Goal: Find specific page/section: Find specific page/section

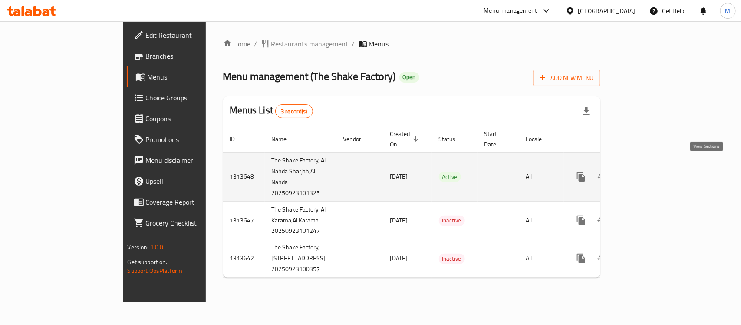
click at [649, 171] on icon "enhanced table" at bounding box center [644, 176] width 10 height 10
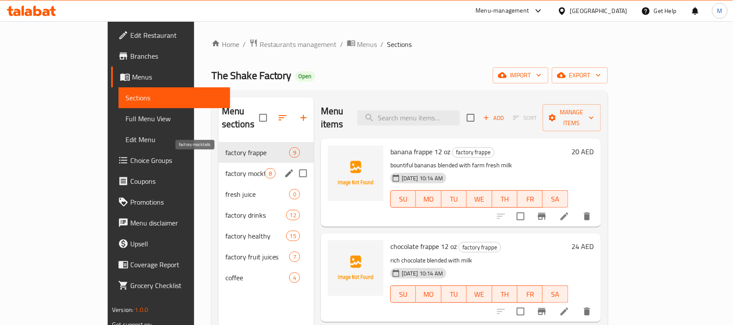
click at [225, 168] on span "factory mocktails" at bounding box center [245, 173] width 40 height 10
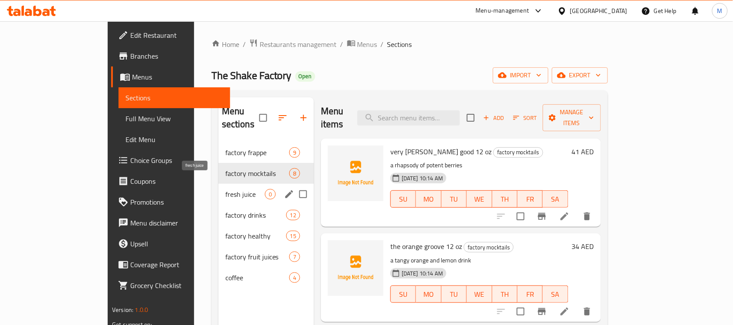
click at [225, 189] on span "fresh juice" at bounding box center [245, 194] width 40 height 10
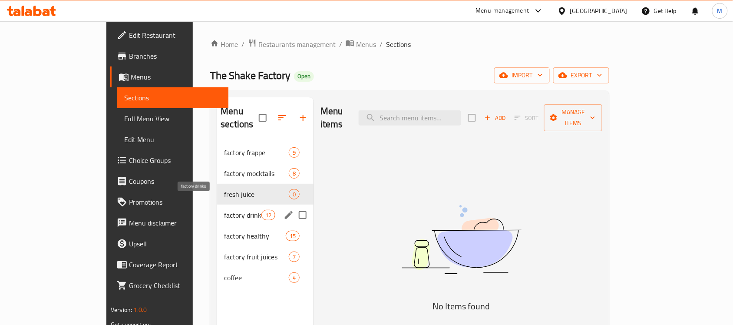
click at [224, 210] on span "factory drinks" at bounding box center [242, 215] width 37 height 10
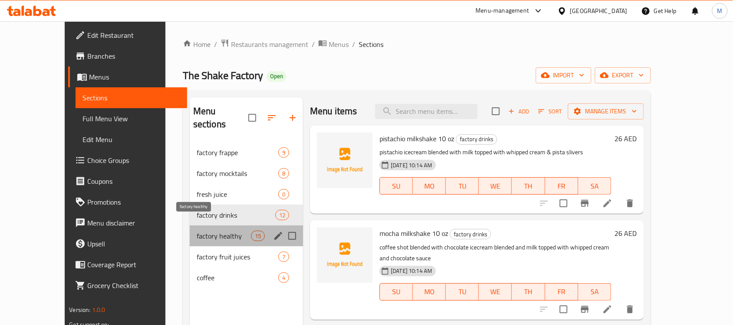
click at [197, 231] on span "factory healthy" at bounding box center [224, 236] width 54 height 10
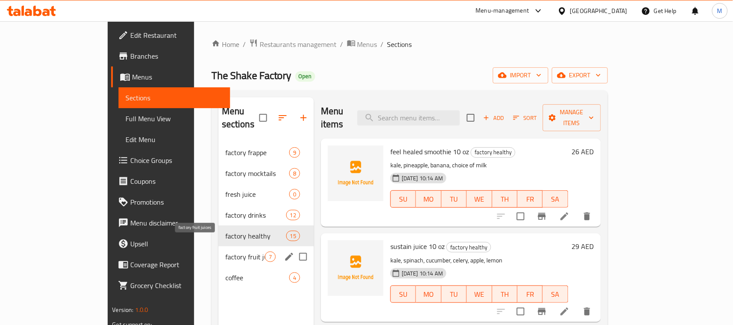
click at [225, 251] on span "factory fruit juices" at bounding box center [245, 256] width 40 height 10
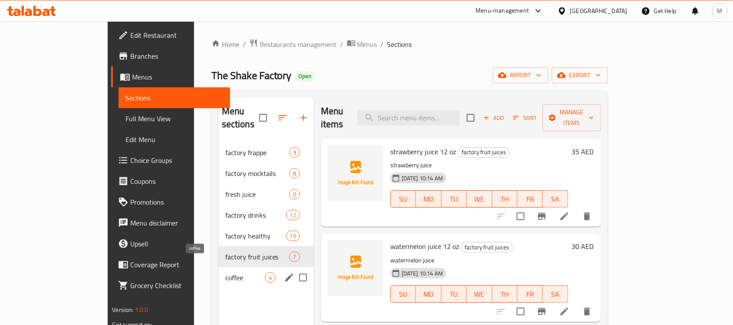
click at [225, 272] on span "coffee" at bounding box center [245, 277] width 40 height 10
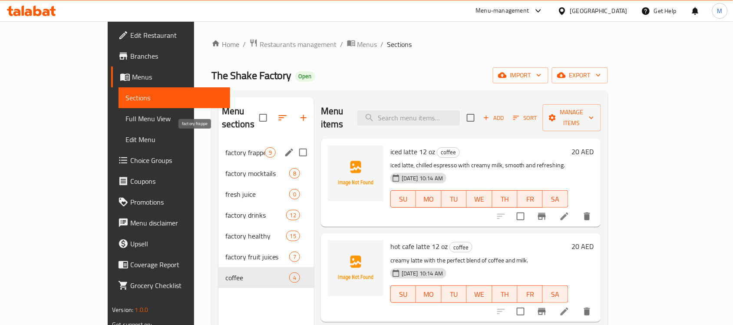
click at [225, 147] on span "factory frappe" at bounding box center [245, 152] width 40 height 10
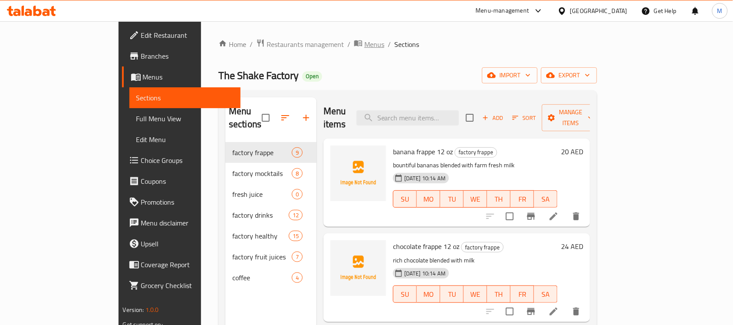
click at [364, 44] on span "Menus" at bounding box center [374, 44] width 20 height 10
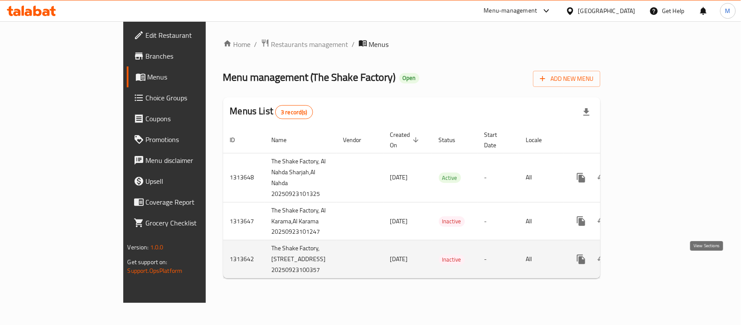
click at [649, 264] on icon "enhanced table" at bounding box center [644, 259] width 10 height 10
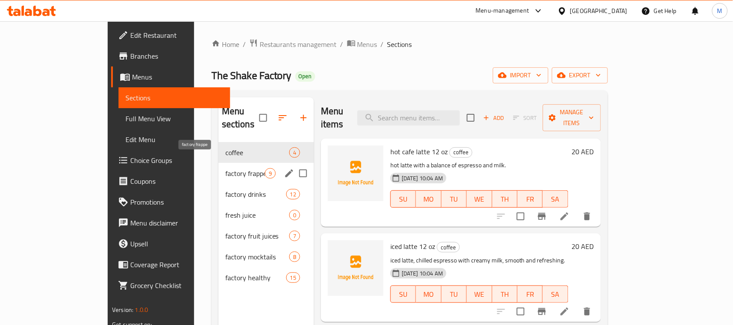
click at [225, 168] on span "factory frappe" at bounding box center [245, 173] width 40 height 10
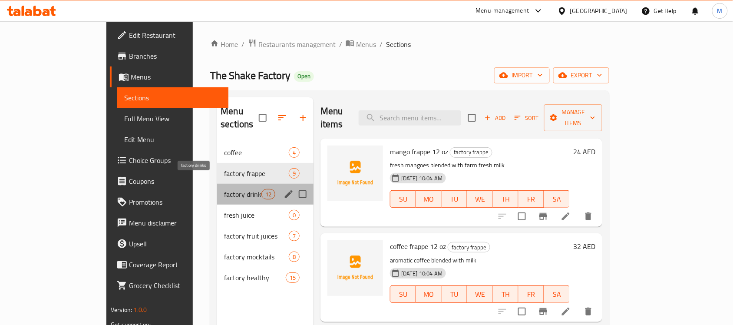
click at [224, 189] on span "factory drinks" at bounding box center [242, 194] width 37 height 10
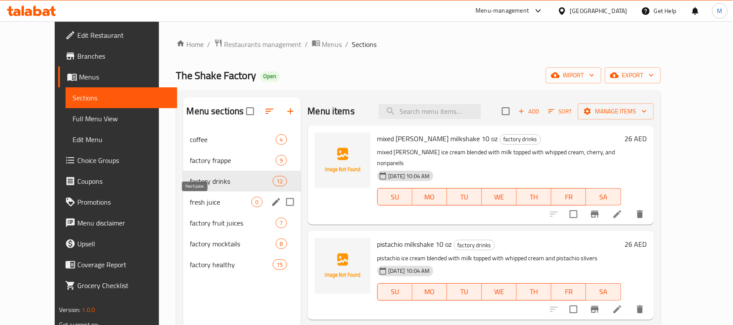
click at [190, 200] on span "fresh juice" at bounding box center [221, 202] width 62 height 10
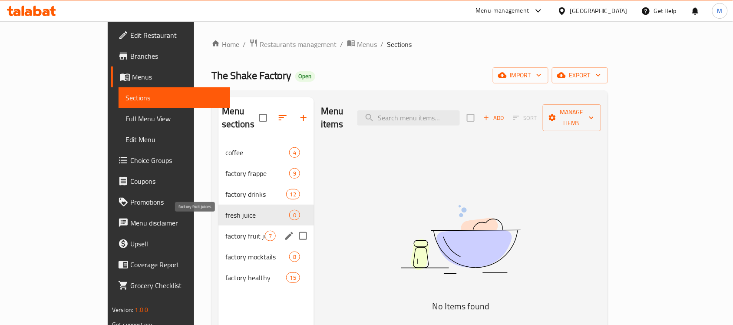
click at [225, 231] on span "factory fruit juices" at bounding box center [245, 236] width 40 height 10
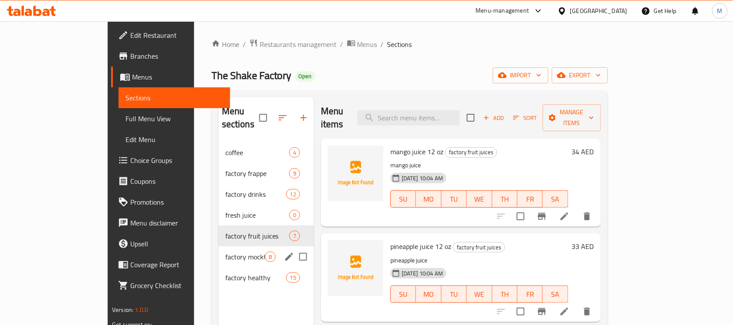
click at [218, 246] on div "factory mocktails 8" at bounding box center [266, 256] width 96 height 21
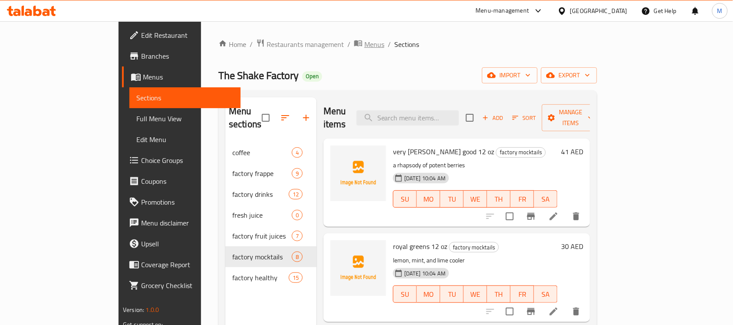
click at [364, 45] on span "Menus" at bounding box center [374, 44] width 20 height 10
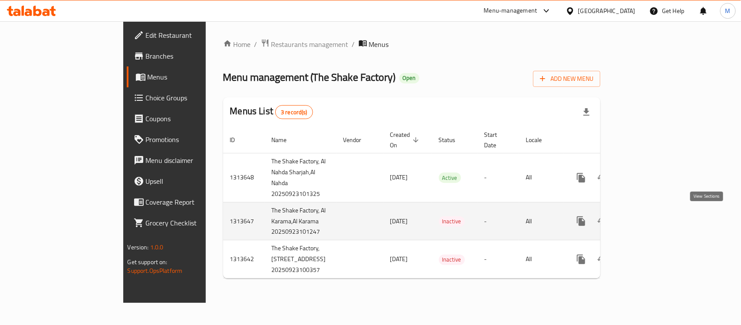
click at [649, 216] on icon "enhanced table" at bounding box center [644, 221] width 10 height 10
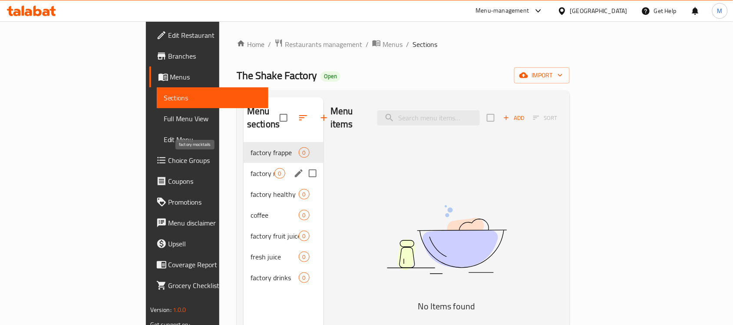
click at [250, 168] on span "factory mocktails" at bounding box center [262, 173] width 24 height 10
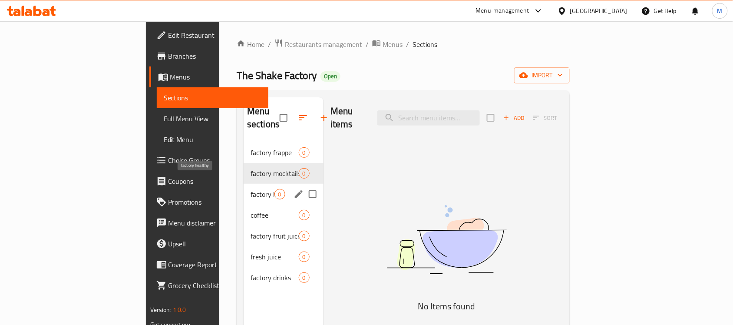
click at [250, 189] on span "factory healthy" at bounding box center [262, 194] width 24 height 10
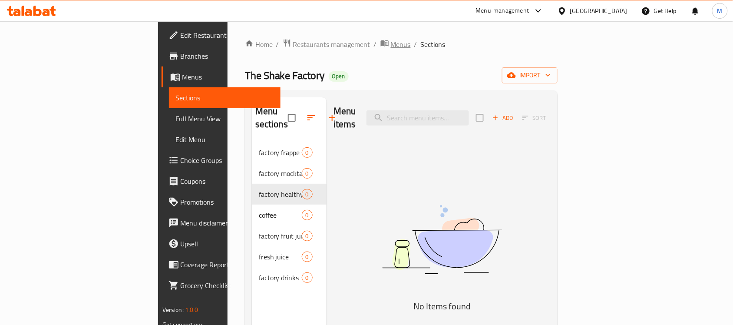
click at [391, 43] on span "Menus" at bounding box center [401, 44] width 20 height 10
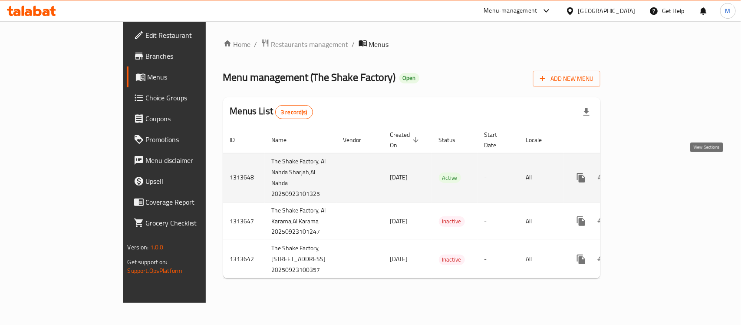
click at [649, 172] on icon "enhanced table" at bounding box center [644, 177] width 10 height 10
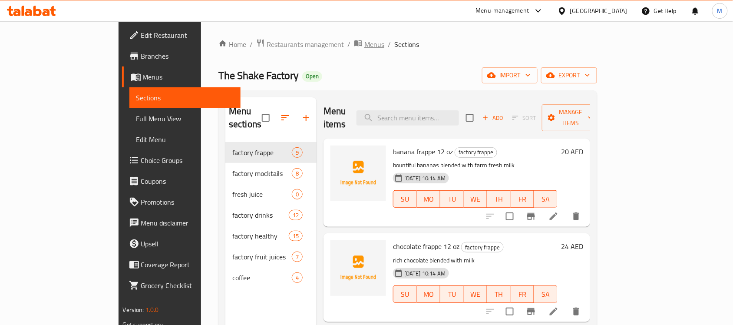
click at [364, 44] on span "Menus" at bounding box center [374, 44] width 20 height 10
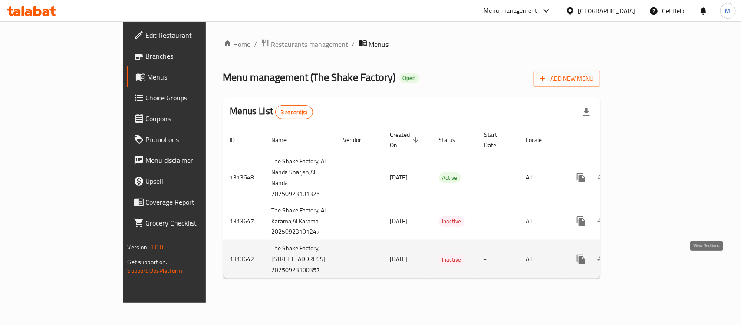
click at [649, 264] on icon "enhanced table" at bounding box center [644, 259] width 10 height 10
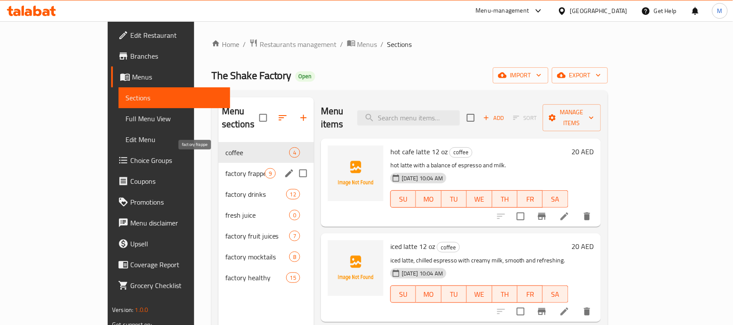
click at [225, 168] on span "factory frappe" at bounding box center [245, 173] width 40 height 10
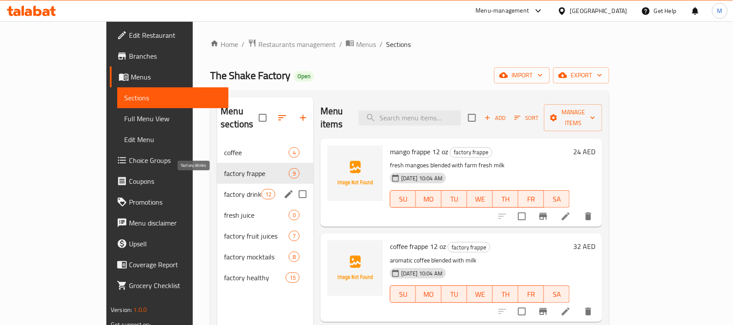
click at [224, 189] on span "factory drinks" at bounding box center [242, 194] width 37 height 10
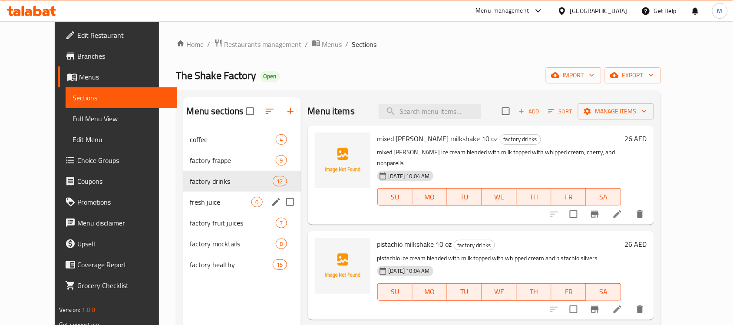
click at [183, 194] on div "fresh juice 0" at bounding box center [242, 201] width 118 height 21
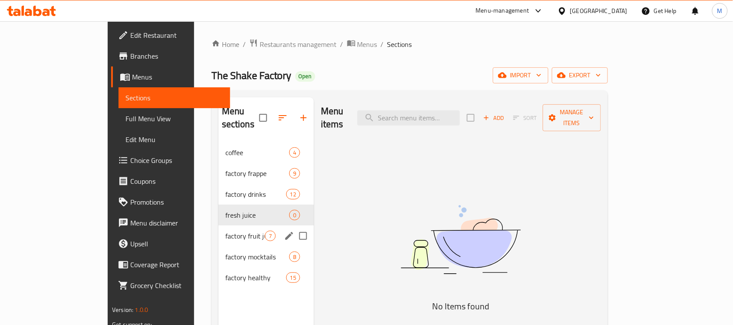
click at [218, 225] on div "factory fruit juices 7" at bounding box center [266, 235] width 96 height 21
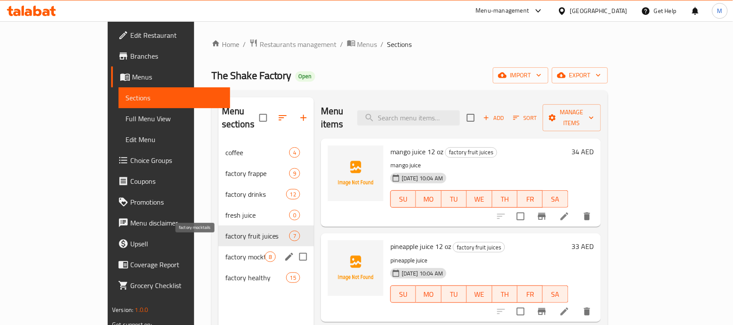
click at [225, 251] on span "factory mocktails" at bounding box center [245, 256] width 40 height 10
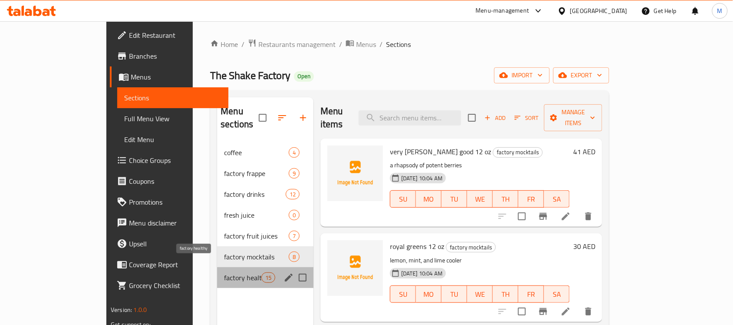
click at [224, 272] on span "factory healthy" at bounding box center [242, 277] width 37 height 10
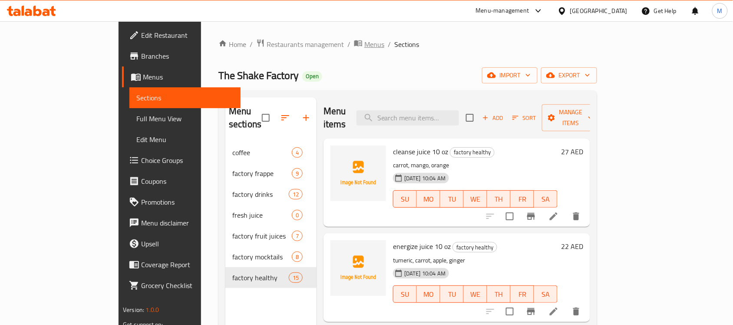
click at [364, 43] on span "Menus" at bounding box center [374, 44] width 20 height 10
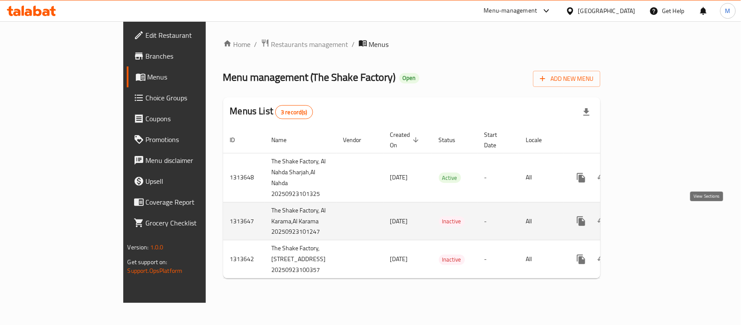
click at [649, 218] on icon "enhanced table" at bounding box center [644, 221] width 10 height 10
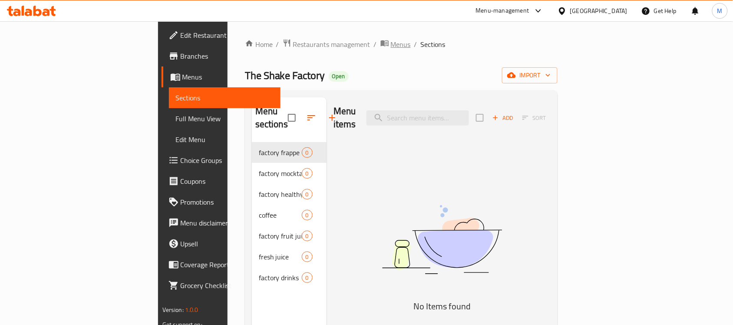
click at [391, 39] on span "Menus" at bounding box center [401, 44] width 20 height 10
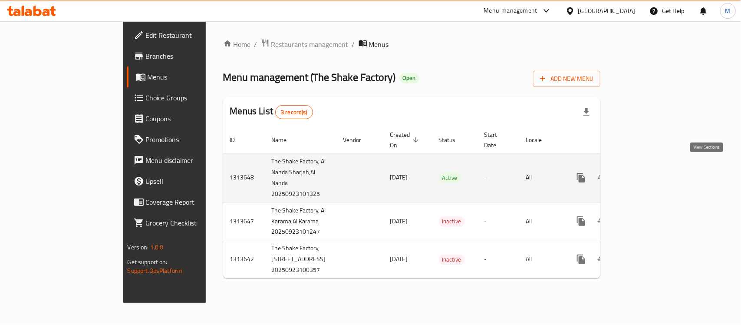
click at [648, 174] on icon "enhanced table" at bounding box center [644, 178] width 8 height 8
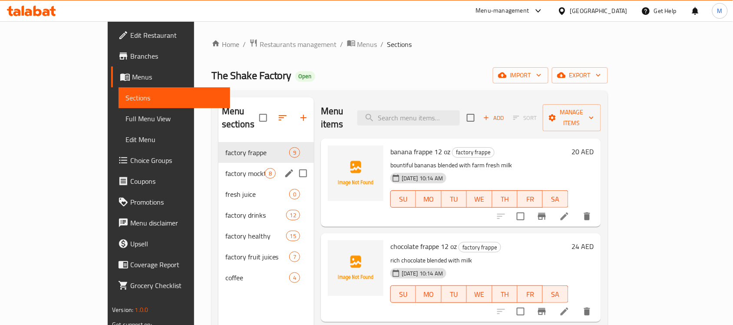
click at [225, 168] on span "factory mocktails" at bounding box center [245, 173] width 40 height 10
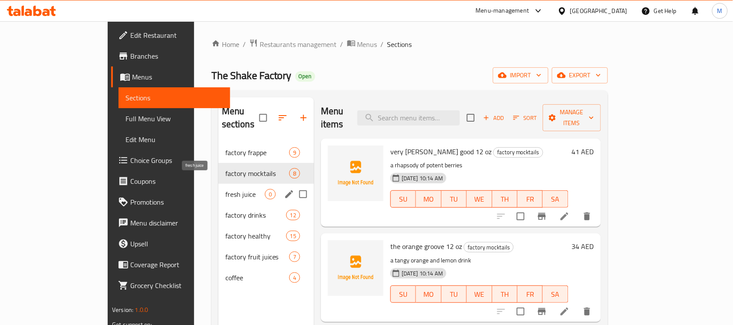
click at [225, 189] on span "fresh juice" at bounding box center [245, 194] width 40 height 10
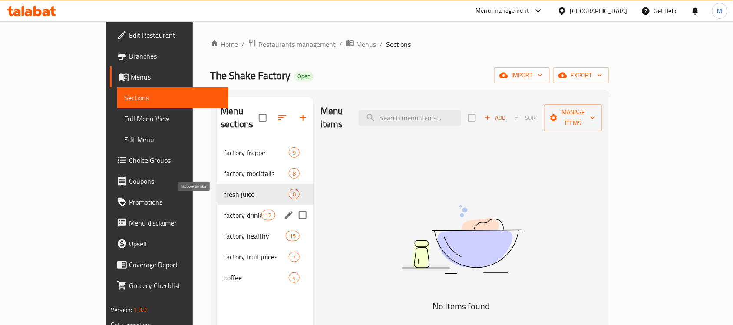
click at [224, 210] on span "factory drinks" at bounding box center [242, 215] width 37 height 10
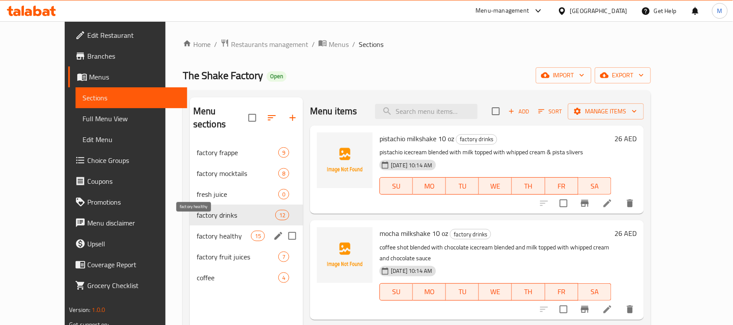
click at [197, 231] on span "factory healthy" at bounding box center [224, 236] width 54 height 10
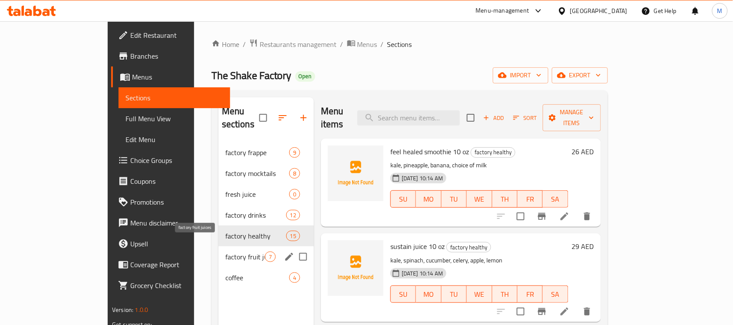
click at [225, 251] on span "factory fruit juices" at bounding box center [245, 256] width 40 height 10
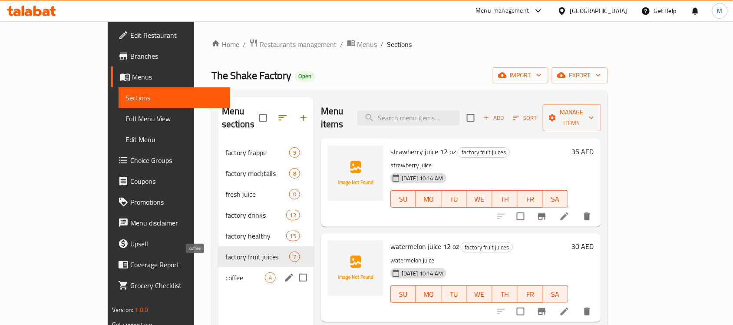
click at [225, 272] on span "coffee" at bounding box center [245, 277] width 40 height 10
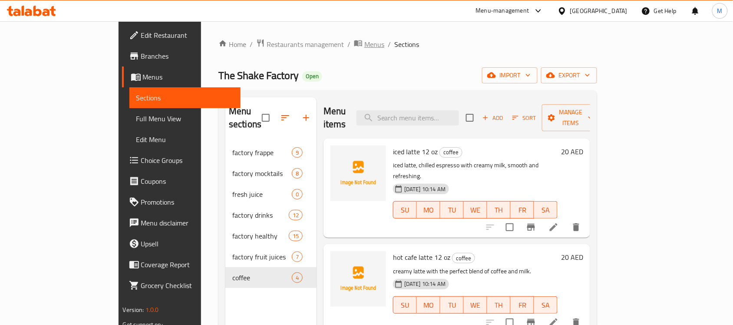
click at [364, 47] on span "Menus" at bounding box center [374, 44] width 20 height 10
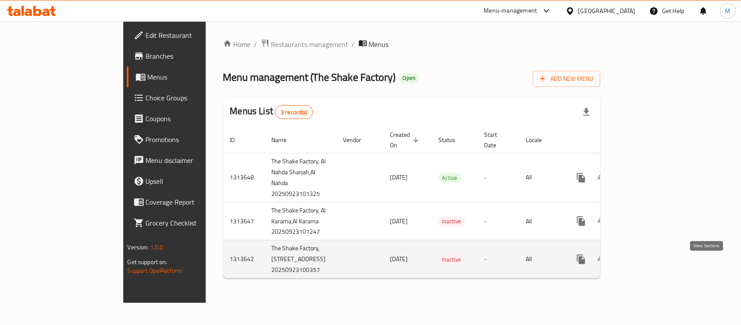
click at [654, 266] on link "enhanced table" at bounding box center [643, 259] width 21 height 21
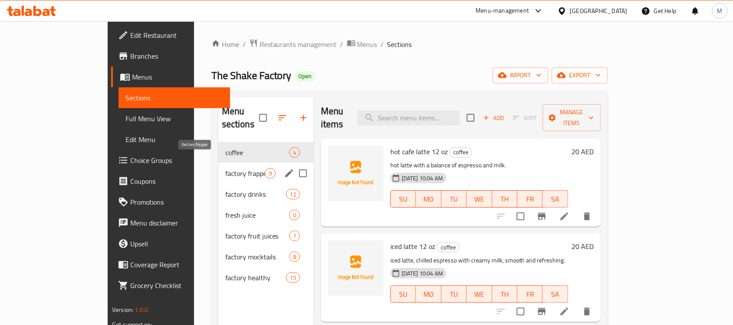
drag, startPoint x: 167, startPoint y: 163, endPoint x: 175, endPoint y: 179, distance: 18.1
click at [225, 168] on span "factory frappe" at bounding box center [245, 173] width 40 height 10
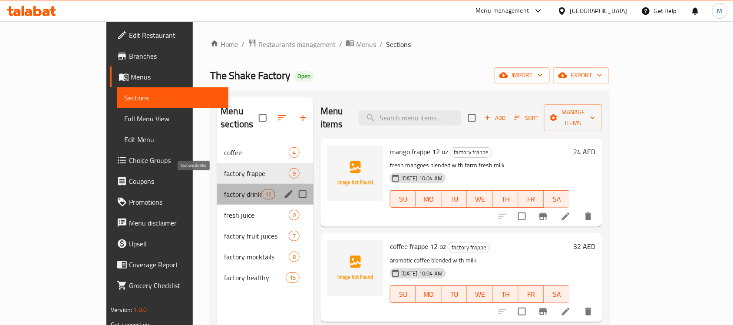
click at [224, 189] on span "factory drinks" at bounding box center [242, 194] width 37 height 10
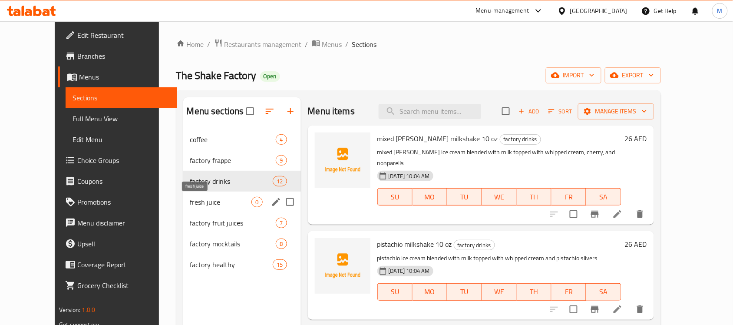
click at [190, 197] on span "fresh juice" at bounding box center [221, 202] width 62 height 10
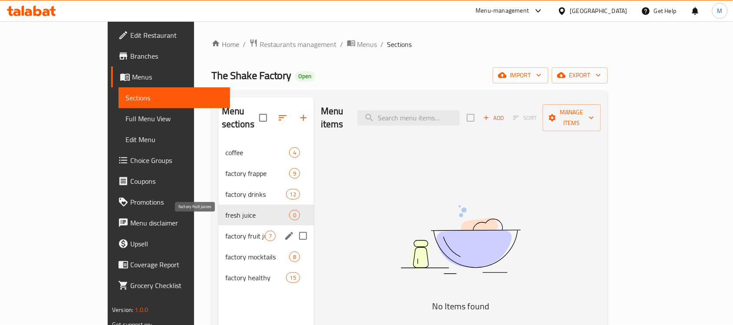
click at [225, 231] on span "factory fruit juices" at bounding box center [245, 236] width 40 height 10
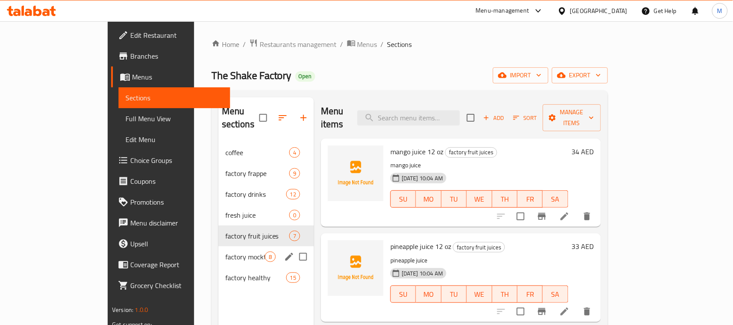
click at [218, 246] on div "factory mocktails 8" at bounding box center [266, 256] width 96 height 21
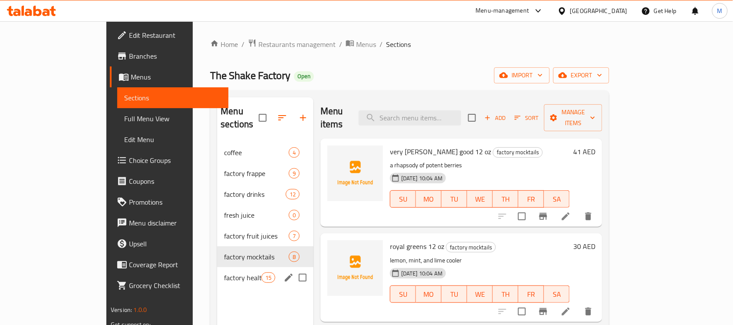
click at [217, 267] on div "factory healthy 15" at bounding box center [265, 277] width 96 height 21
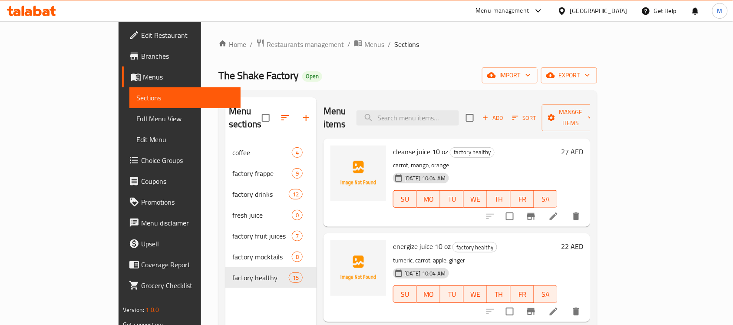
click at [305, 46] on ol "Home / Restaurants management / Menus / Sections" at bounding box center [407, 44] width 379 height 11
click at [364, 42] on span "Menus" at bounding box center [374, 44] width 20 height 10
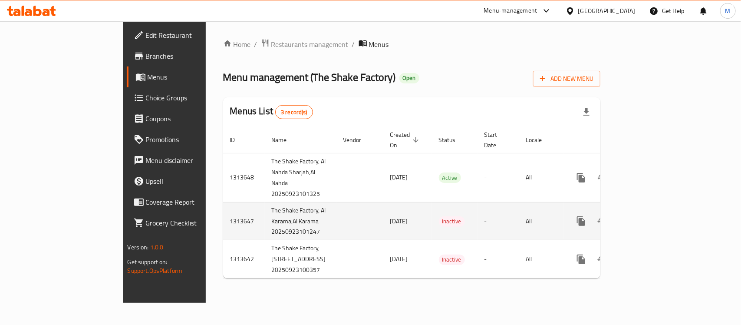
click at [654, 216] on link "enhanced table" at bounding box center [643, 221] width 21 height 21
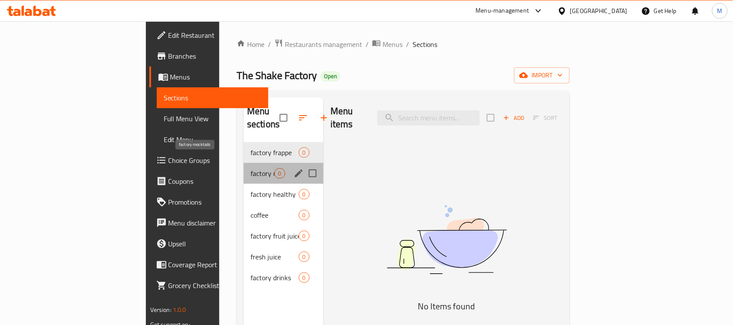
click at [250, 168] on span "factory mocktails" at bounding box center [262, 173] width 24 height 10
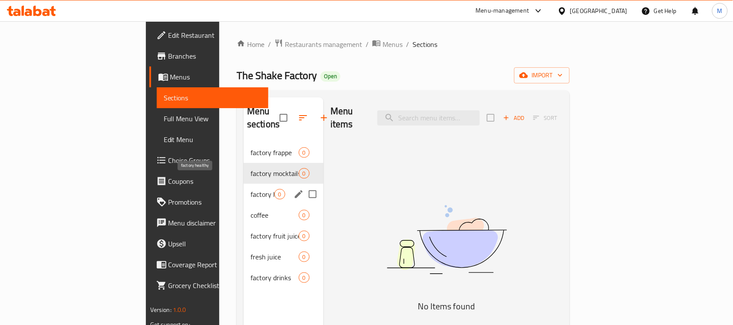
click at [250, 189] on span "factory healthy" at bounding box center [262, 194] width 24 height 10
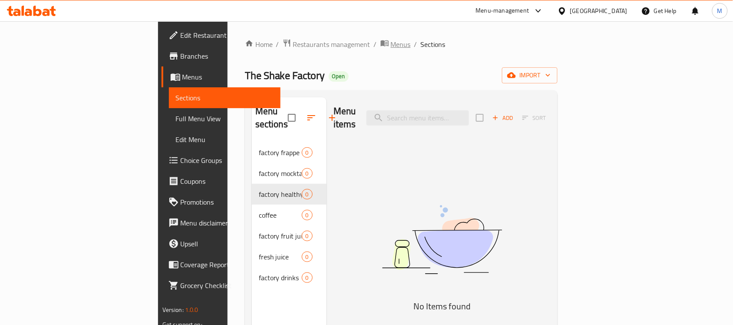
click at [391, 41] on span "Menus" at bounding box center [401, 44] width 20 height 10
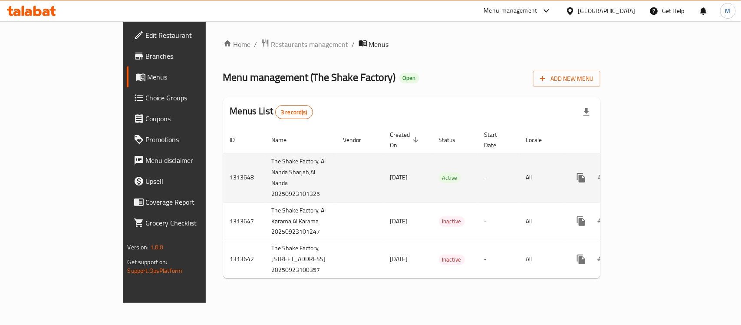
click at [648, 174] on icon "enhanced table" at bounding box center [644, 178] width 8 height 8
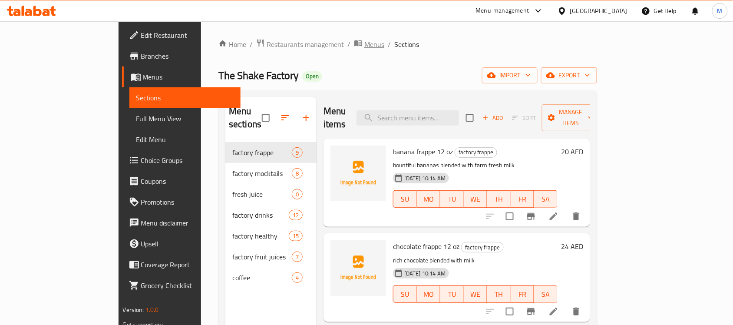
click at [364, 44] on span "Menus" at bounding box center [374, 44] width 20 height 10
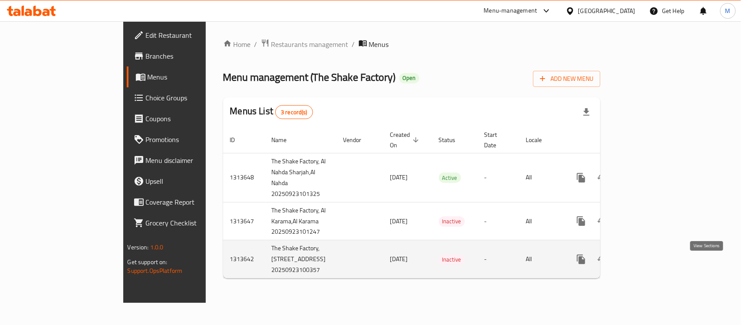
click at [649, 264] on icon "enhanced table" at bounding box center [644, 259] width 10 height 10
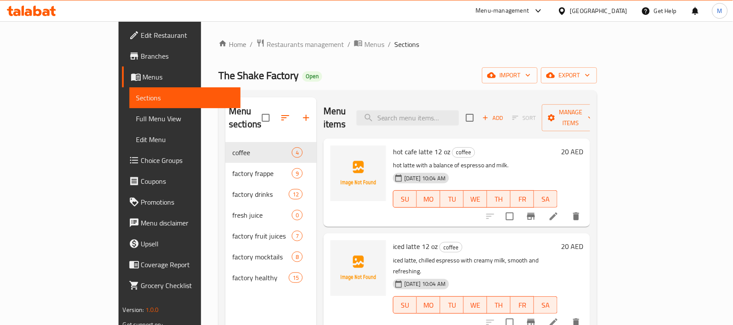
click at [298, 37] on div "Home / Restaurants management / Menus / Sections The Shake Factory Open import …" at bounding box center [407, 233] width 413 height 425
click at [364, 40] on span "Menus" at bounding box center [374, 44] width 20 height 10
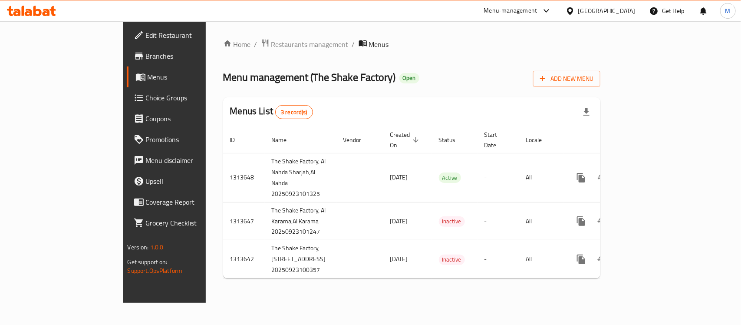
click at [146, 60] on span "Branches" at bounding box center [193, 56] width 94 height 10
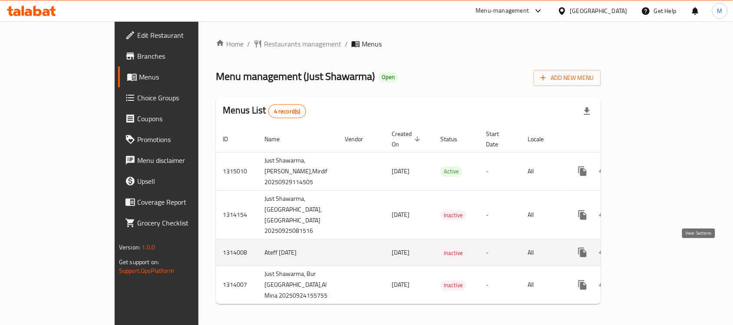
click at [649, 255] on icon "enhanced table" at bounding box center [645, 252] width 8 height 8
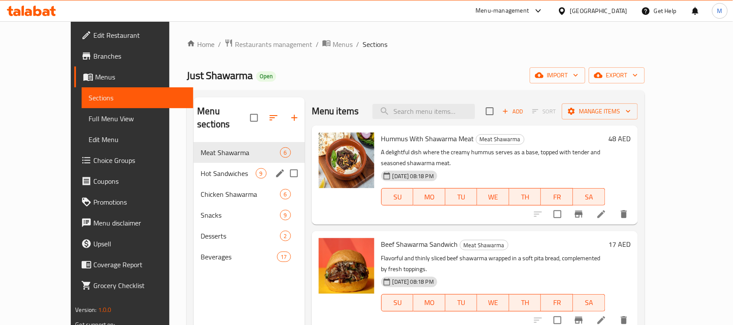
click at [201, 168] on span "Hot Sandwiches" at bounding box center [228, 173] width 55 height 10
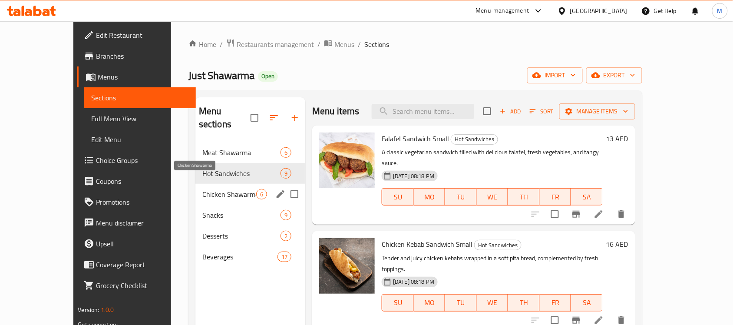
click at [202, 189] on span "Chicken Shawarma" at bounding box center [229, 194] width 54 height 10
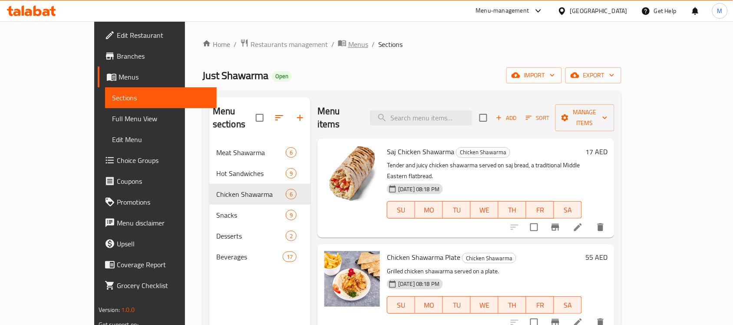
click at [348, 46] on span "Menus" at bounding box center [358, 44] width 20 height 10
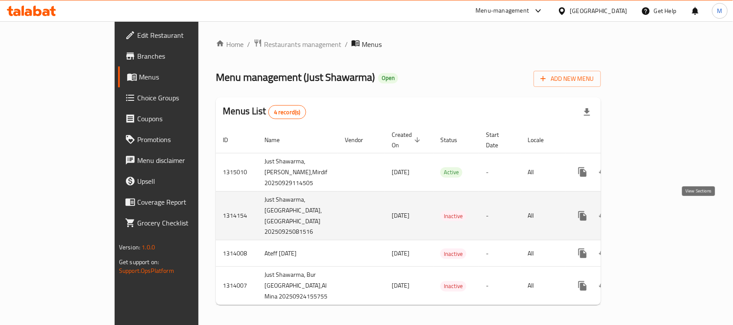
click at [650, 214] on icon "enhanced table" at bounding box center [645, 216] width 10 height 10
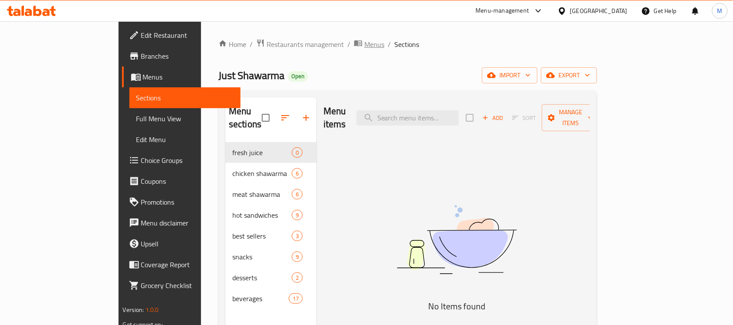
click at [364, 46] on span "Menus" at bounding box center [374, 44] width 20 height 10
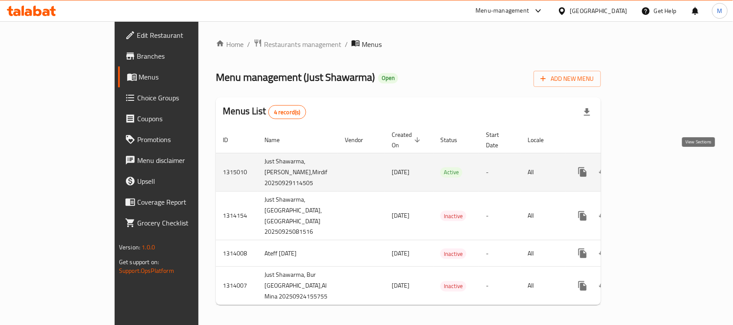
click at [649, 168] on icon "enhanced table" at bounding box center [645, 172] width 8 height 8
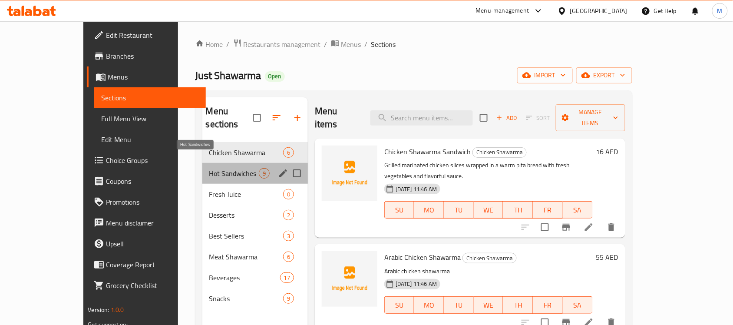
click at [209, 168] on span "Hot Sandwiches" at bounding box center [233, 173] width 49 height 10
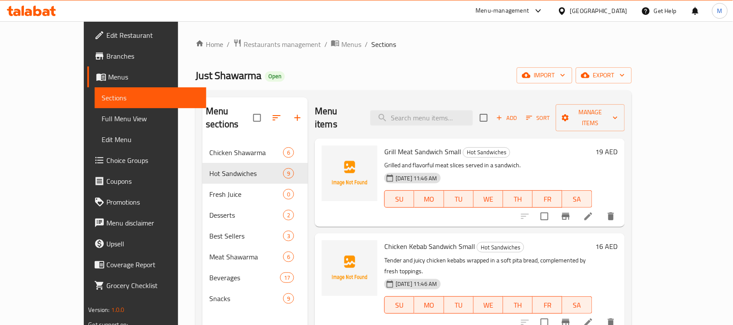
click at [341, 43] on span "Menus" at bounding box center [351, 44] width 20 height 10
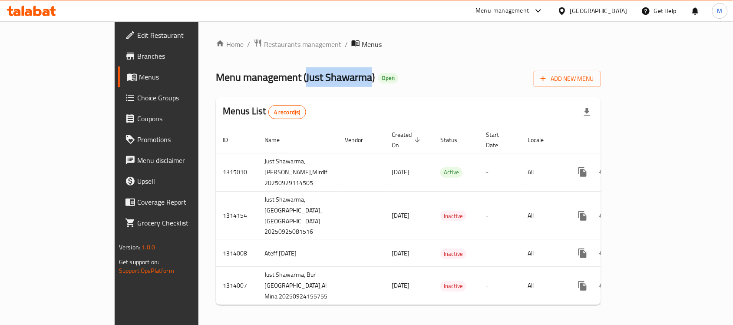
drag, startPoint x: 231, startPoint y: 79, endPoint x: 297, endPoint y: 81, distance: 65.6
click at [297, 81] on span "Menu management ( Just Shawarma )" at bounding box center [295, 77] width 159 height 20
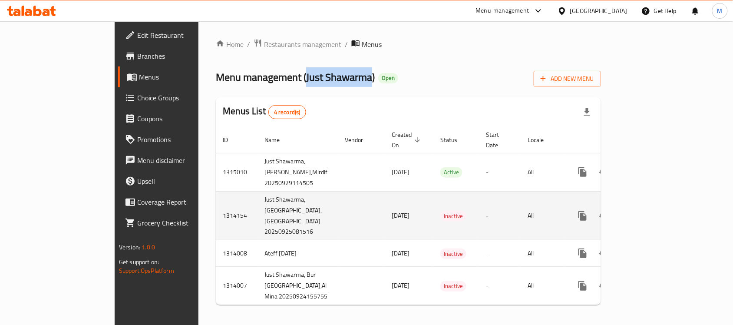
copy span "Just Shawarma"
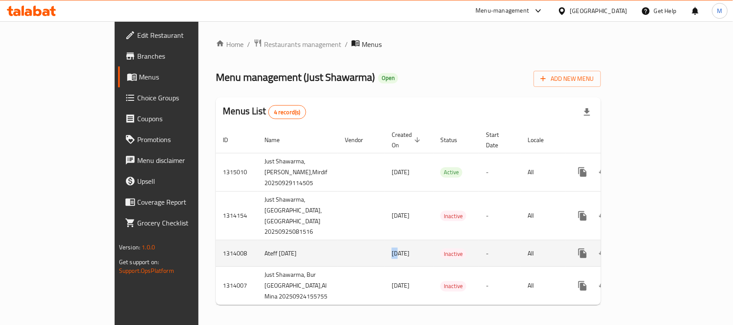
drag, startPoint x: 248, startPoint y: 253, endPoint x: 307, endPoint y: 256, distance: 58.7
click at [307, 256] on tr "1314008 Ateff [DATE] [DATE] Inactive - All" at bounding box center [439, 253] width 447 height 26
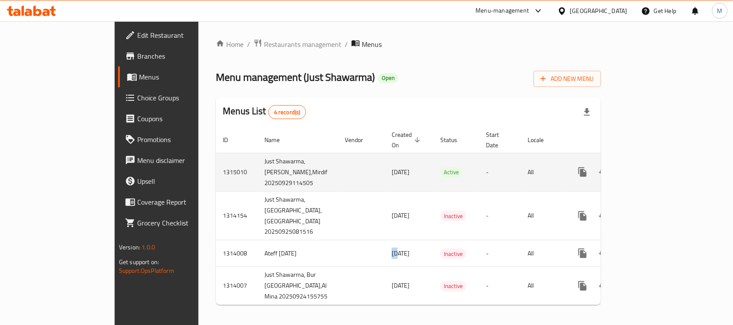
drag, startPoint x: 297, startPoint y: 168, endPoint x: 336, endPoint y: 170, distance: 39.1
click at [385, 170] on td "[DATE]" at bounding box center [409, 172] width 49 height 38
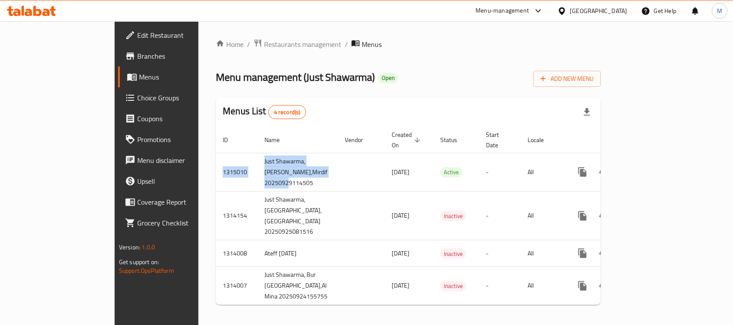
drag, startPoint x: 237, startPoint y: 176, endPoint x: 128, endPoint y: 170, distance: 108.7
click at [198, 170] on div "Home / Restaurants management / Menus Menu management ( Just Shawarma ) Open Ad…" at bounding box center [408, 175] width 420 height 308
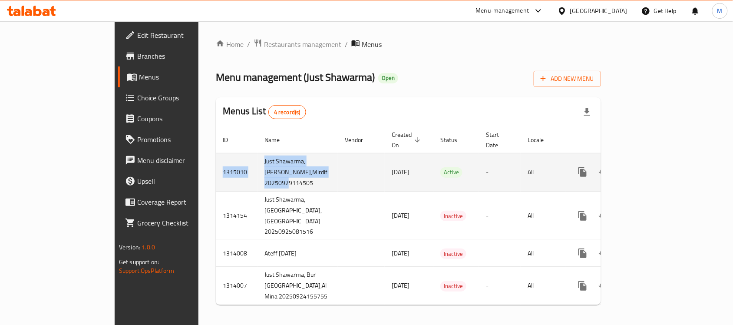
click at [257, 171] on td "Just Shawarma, [PERSON_NAME],Mirdif 20250929114505" at bounding box center [297, 172] width 80 height 38
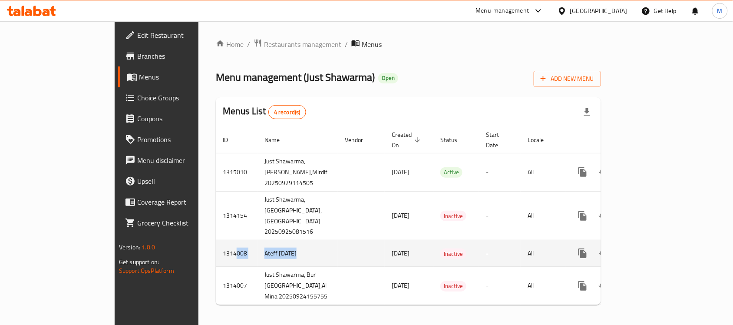
drag, startPoint x: 259, startPoint y: 259, endPoint x: 159, endPoint y: 262, distance: 100.3
click at [216, 262] on tr "1314008 Ateff [DATE] [DATE] Inactive - All" at bounding box center [439, 253] width 447 height 26
click at [257, 259] on td "Ateff [DATE]" at bounding box center [297, 253] width 80 height 26
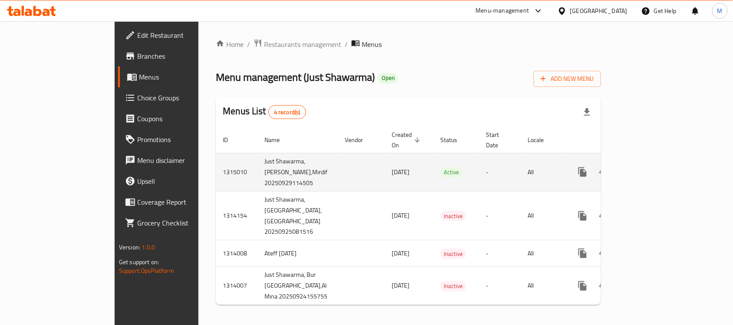
click at [650, 167] on icon "enhanced table" at bounding box center [645, 172] width 10 height 10
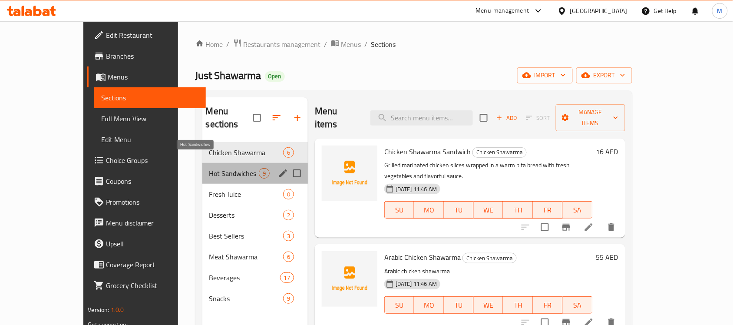
click at [209, 168] on span "Hot Sandwiches" at bounding box center [233, 173] width 49 height 10
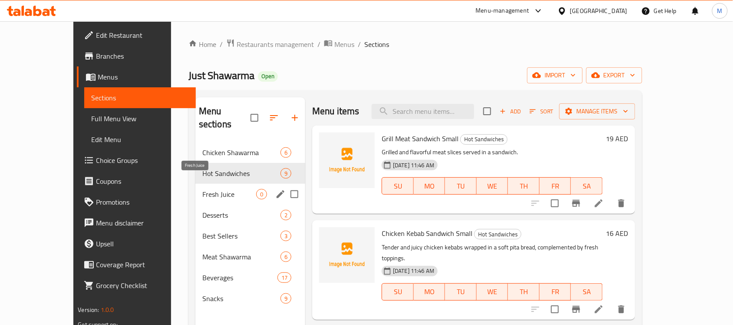
click at [202, 189] on span "Fresh Juice" at bounding box center [229, 194] width 54 height 10
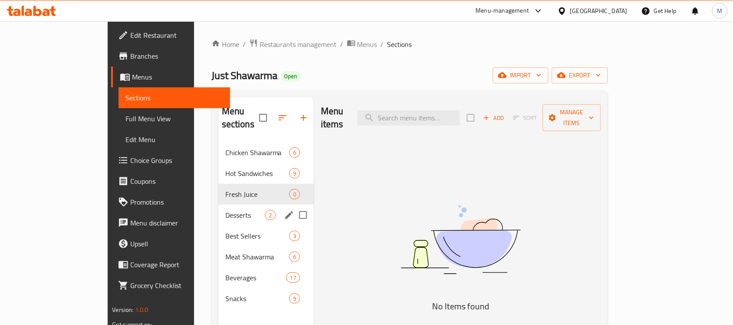
click at [218, 211] on div "Desserts 2" at bounding box center [266, 214] width 96 height 21
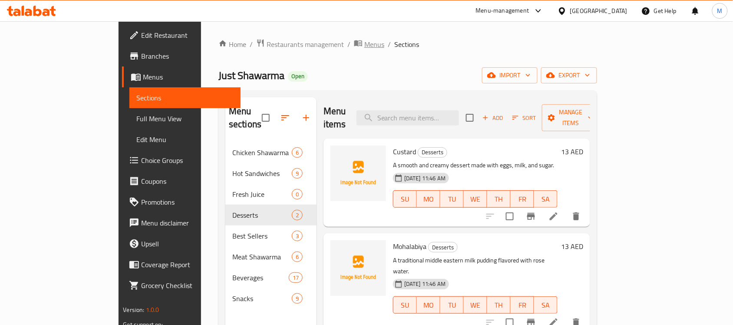
click at [364, 41] on span "Menus" at bounding box center [374, 44] width 20 height 10
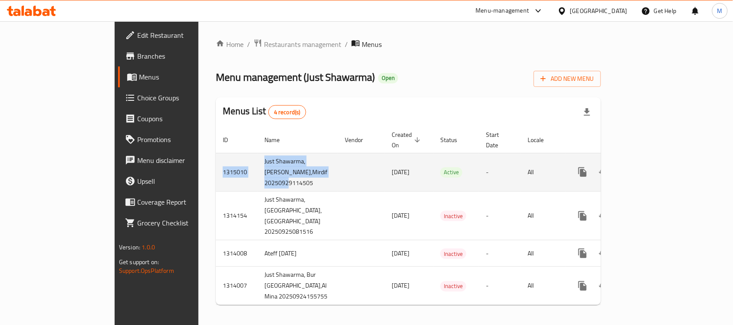
drag, startPoint x: 244, startPoint y: 175, endPoint x: 139, endPoint y: 164, distance: 105.6
click at [216, 164] on tr "1315010 [PERSON_NAME], Mirdif,Mirdif 20250929114505 [DATE] Active - All" at bounding box center [439, 172] width 447 height 38
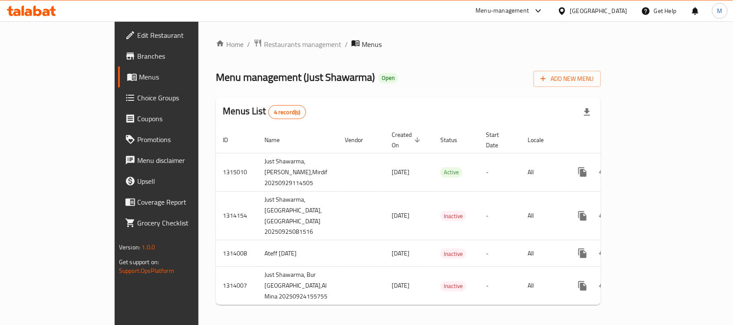
click at [275, 99] on div "Menus List 4 record(s)" at bounding box center [408, 112] width 385 height 30
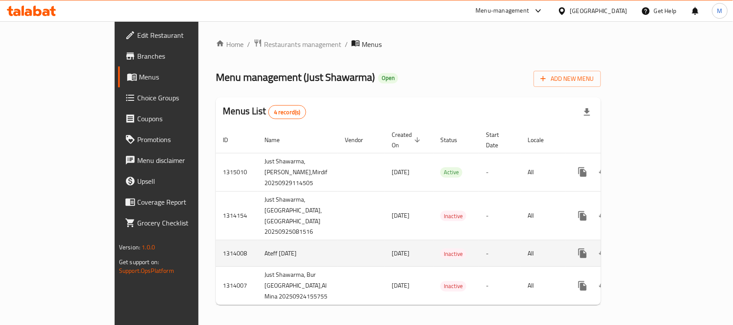
drag, startPoint x: 289, startPoint y: 257, endPoint x: 339, endPoint y: 261, distance: 50.1
click at [339, 261] on tr "1314008 Ateff [DATE] [DATE] Inactive - All" at bounding box center [439, 253] width 447 height 26
drag, startPoint x: 190, startPoint y: 259, endPoint x: 260, endPoint y: 264, distance: 69.7
click at [260, 264] on tr "1314008 Ateff [DATE] [DATE] Inactive - All" at bounding box center [439, 253] width 447 height 26
click at [338, 260] on td "enhanced table" at bounding box center [361, 253] width 47 height 26
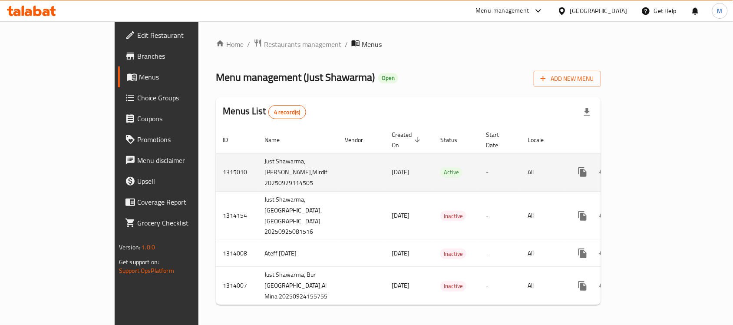
drag, startPoint x: 278, startPoint y: 165, endPoint x: 351, endPoint y: 168, distance: 73.0
click at [351, 168] on tr "1315010 [PERSON_NAME], Mirdif,Mirdif 20250929114505 [DATE] Active - All" at bounding box center [439, 172] width 447 height 38
click at [338, 168] on td "enhanced table" at bounding box center [361, 172] width 47 height 38
click at [656, 164] on link "enhanced table" at bounding box center [645, 171] width 21 height 21
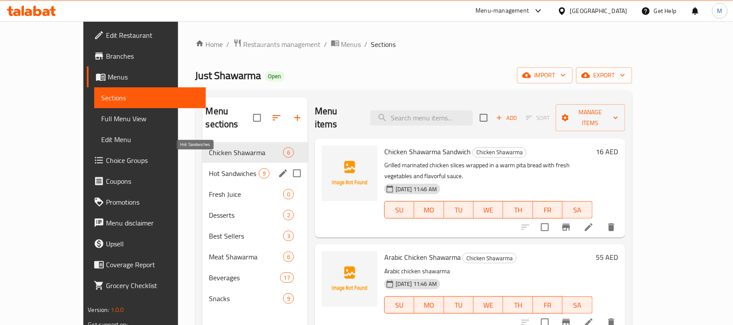
drag, startPoint x: 175, startPoint y: 165, endPoint x: 178, endPoint y: 172, distance: 8.0
click at [209, 168] on span "Hot Sandwiches" at bounding box center [233, 173] width 49 height 10
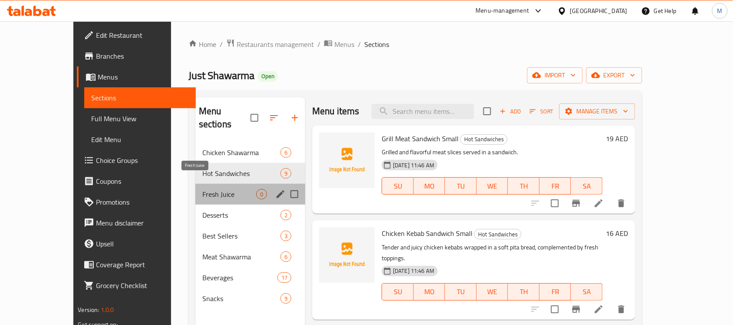
click at [202, 189] on span "Fresh Juice" at bounding box center [229, 194] width 54 height 10
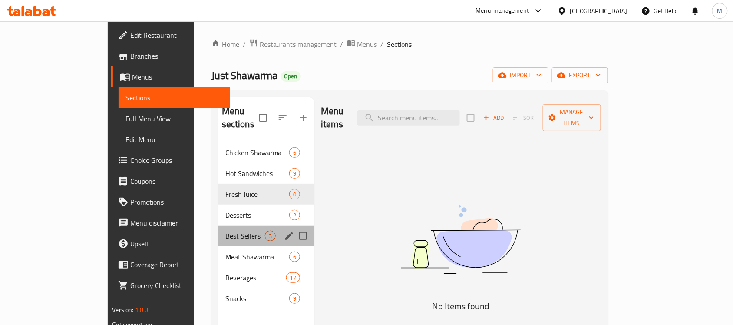
click at [218, 225] on div "Best Sellers 3" at bounding box center [266, 235] width 96 height 21
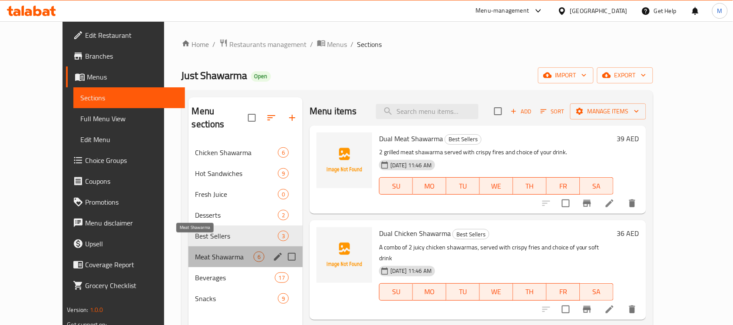
click at [195, 251] on span "Meat Shawarma" at bounding box center [224, 256] width 58 height 10
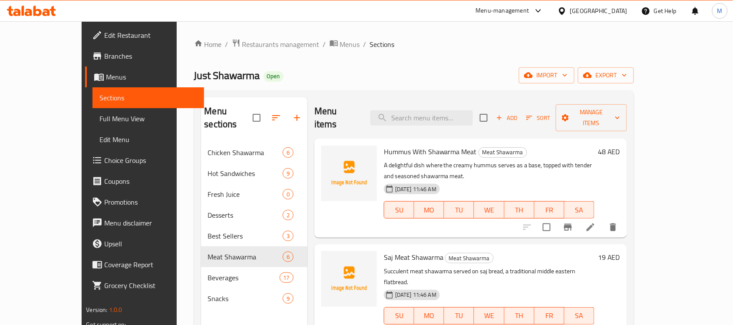
click at [294, 50] on div "Home / Restaurants management / Menus / Sections Just Shawarma Open import expo…" at bounding box center [414, 234] width 440 height 390
click at [340, 46] on span "Menus" at bounding box center [350, 44] width 20 height 10
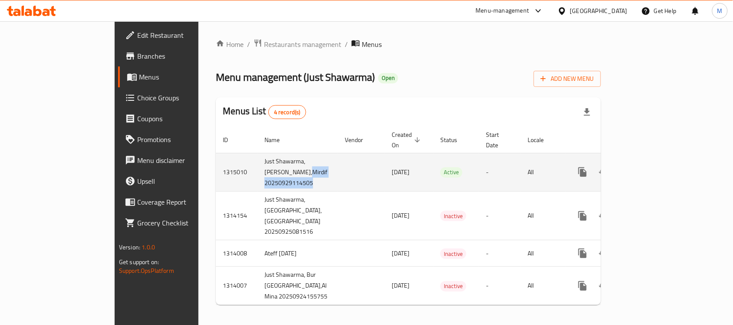
drag, startPoint x: 250, startPoint y: 174, endPoint x: 186, endPoint y: 177, distance: 63.9
click at [216, 177] on tr "1315010 [PERSON_NAME], Mirdif,Mirdif 20250929114505 [DATE] Active - All" at bounding box center [439, 172] width 447 height 38
click at [216, 175] on td "1315010" at bounding box center [237, 172] width 42 height 38
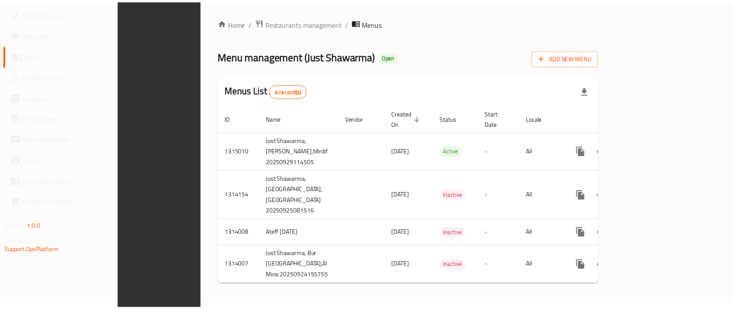
scroll to position [7, 0]
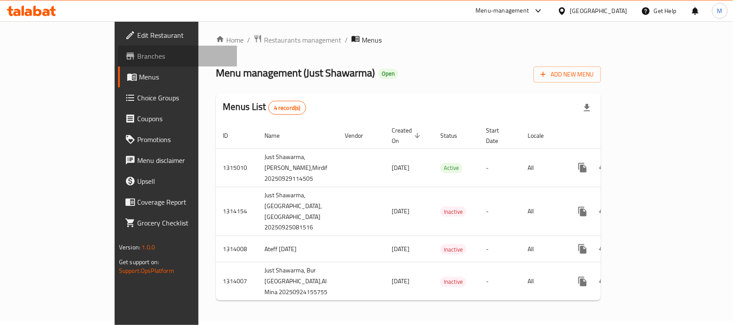
click at [137, 56] on span "Branches" at bounding box center [183, 56] width 93 height 10
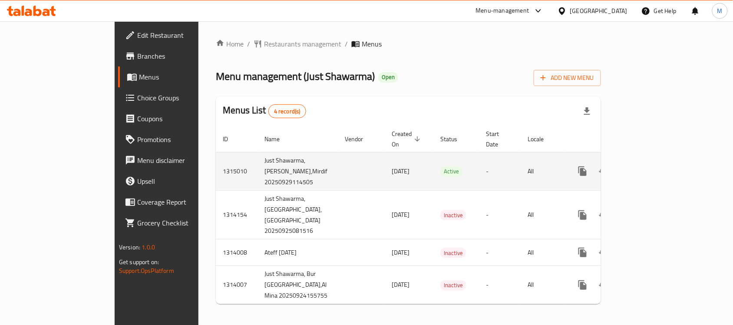
click at [257, 173] on td "Just Shawarma, [PERSON_NAME],Mirdif 20250929114505" at bounding box center [297, 171] width 80 height 38
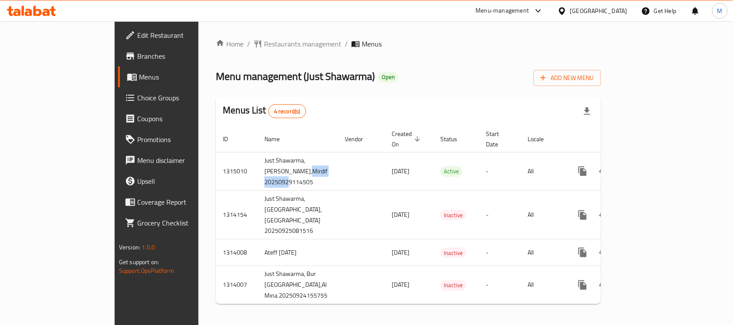
copy td "20250929114505"
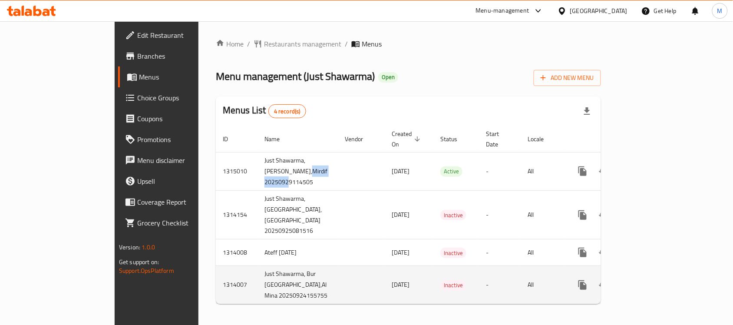
click at [650, 286] on icon "enhanced table" at bounding box center [645, 285] width 10 height 10
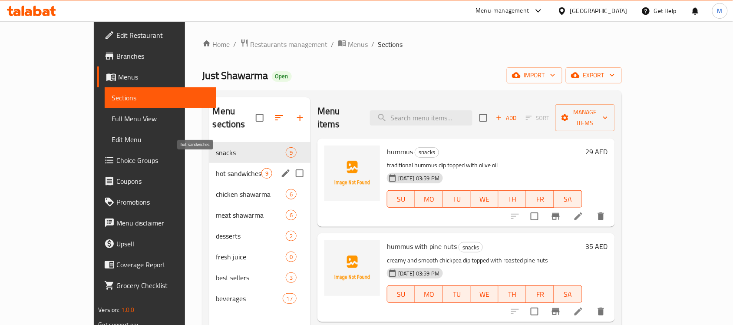
click at [216, 168] on span "hot sandwiches" at bounding box center [238, 173] width 45 height 10
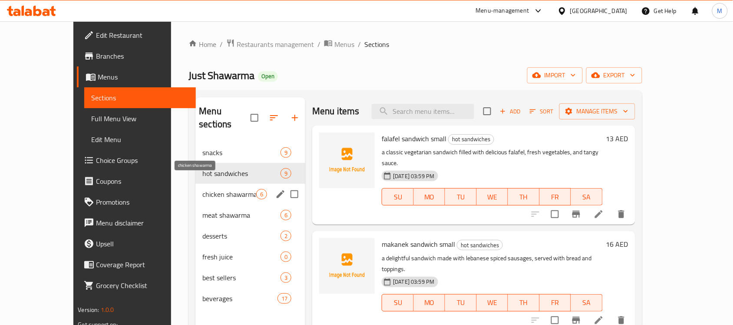
click at [202, 189] on span "chicken shawarma" at bounding box center [229, 194] width 54 height 10
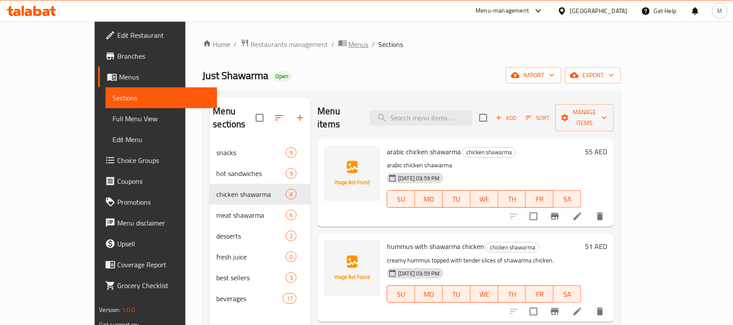
click at [349, 46] on span "Menus" at bounding box center [359, 44] width 20 height 10
